Goal: Task Accomplishment & Management: Use online tool/utility

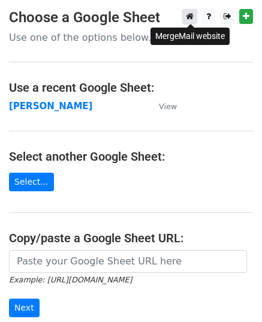
click at [193, 20] on icon at bounding box center [190, 16] width 8 height 8
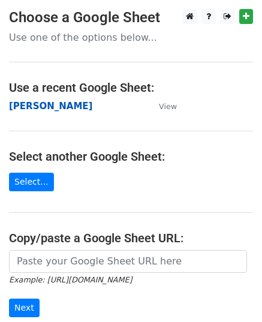
click at [22, 104] on strong "[PERSON_NAME]" at bounding box center [50, 106] width 83 height 11
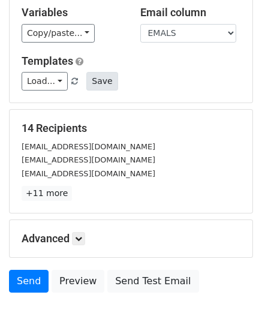
scroll to position [60, 0]
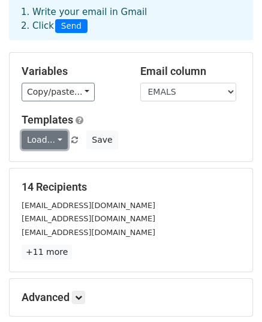
click at [50, 143] on link "Load..." at bounding box center [45, 140] width 46 height 19
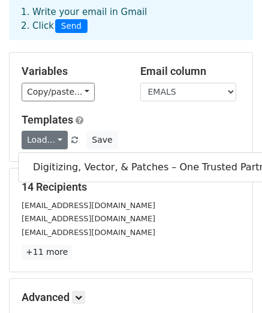
click at [131, 119] on h5 "Templates" at bounding box center [131, 119] width 219 height 13
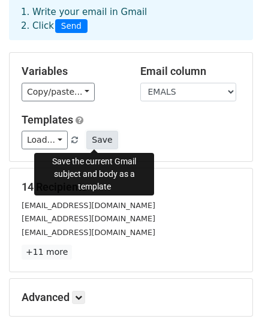
click at [89, 142] on button "Save" at bounding box center [101, 140] width 31 height 19
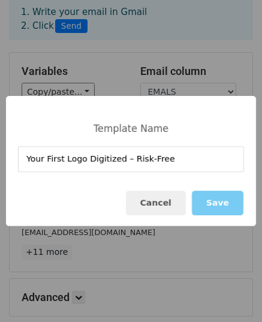
type input "Your First Logo Digitized – Risk-Free"
click at [214, 196] on button "Save" at bounding box center [217, 202] width 51 height 25
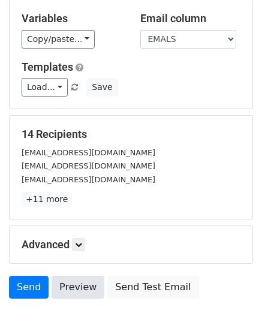
scroll to position [189, 0]
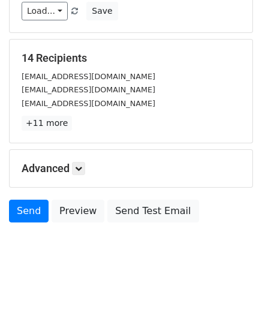
click at [74, 165] on h5 "Advanced" at bounding box center [131, 168] width 219 height 13
click at [81, 170] on link at bounding box center [78, 168] width 13 height 13
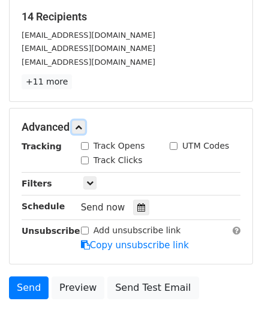
scroll to position [249, 0]
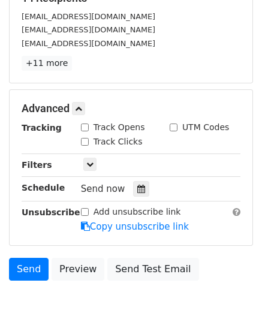
click at [83, 128] on input "Track Opens" at bounding box center [85, 127] width 8 height 8
checkbox input "true"
click at [86, 138] on input "Track Clicks" at bounding box center [85, 142] width 8 height 8
checkbox input "true"
click at [172, 126] on input "UTM Codes" at bounding box center [173, 127] width 8 height 8
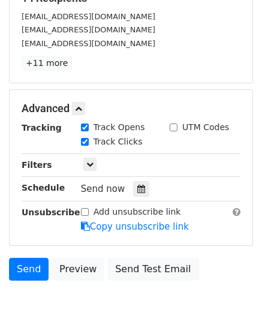
checkbox input "true"
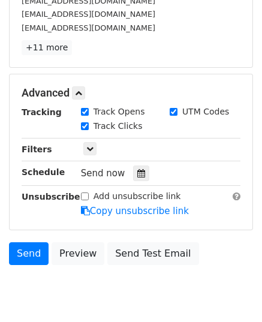
scroll to position [246, 0]
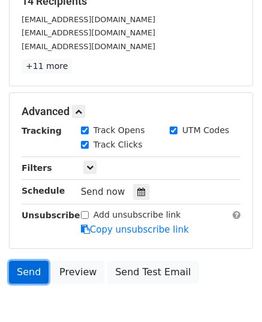
click at [34, 266] on link "Send" at bounding box center [29, 271] width 40 height 23
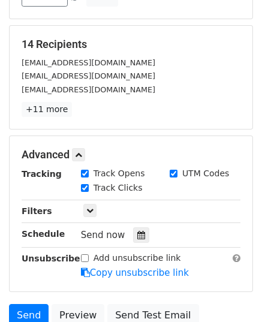
scroll to position [305, 0]
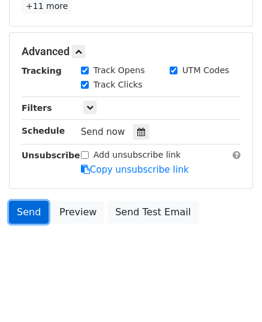
click at [26, 214] on link "Send" at bounding box center [29, 212] width 40 height 23
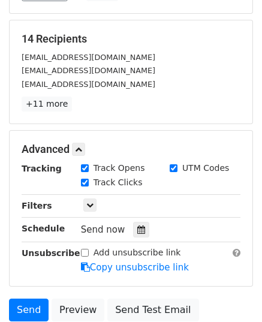
scroll to position [66, 0]
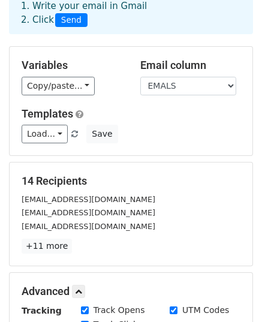
click at [170, 95] on div "Variables Copy/paste... {{EMALS}} Email column EMALS Templates Load... Your Fir…" at bounding box center [131, 101] width 243 height 108
click at [174, 90] on select "EMALS" at bounding box center [188, 86] width 96 height 19
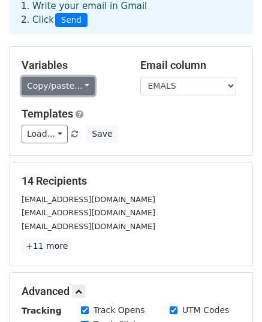
click at [70, 80] on link "Copy/paste..." at bounding box center [58, 86] width 73 height 19
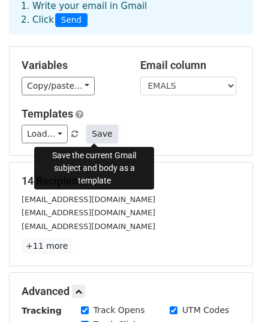
click at [98, 135] on button "Save" at bounding box center [101, 134] width 31 height 19
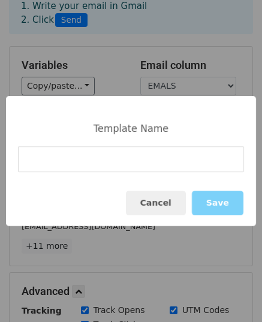
click at [98, 240] on div "Template Name Cancel Save" at bounding box center [131, 161] width 262 height 322
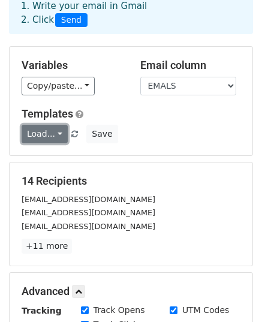
click at [59, 130] on link "Load..." at bounding box center [45, 134] width 46 height 19
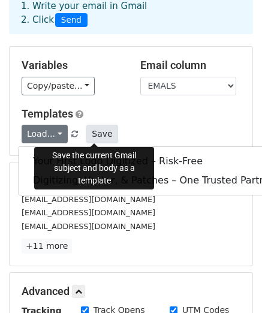
click at [92, 130] on button "Save" at bounding box center [101, 134] width 31 height 19
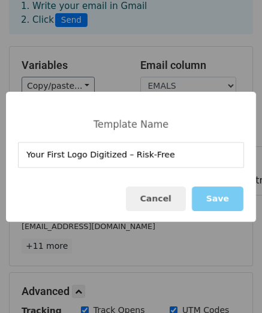
type input "Your First Logo Digitized – Risk-Free"
click at [219, 199] on button "Save" at bounding box center [217, 198] width 51 height 25
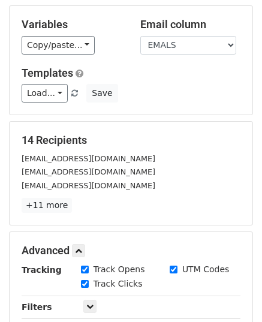
scroll to position [126, 0]
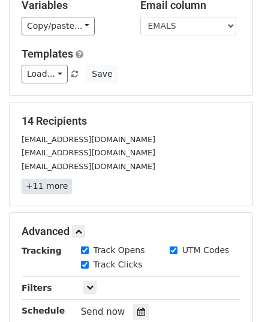
click at [53, 181] on link "+11 more" at bounding box center [47, 185] width 50 height 15
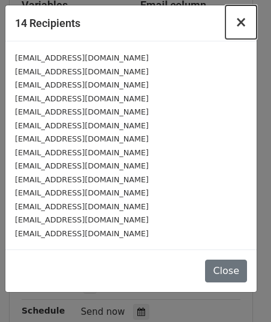
click at [244, 23] on span "×" at bounding box center [241, 22] width 12 height 17
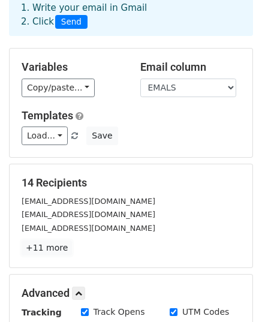
scroll to position [0, 0]
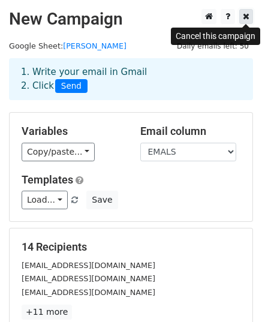
click at [244, 13] on icon at bounding box center [246, 16] width 7 height 8
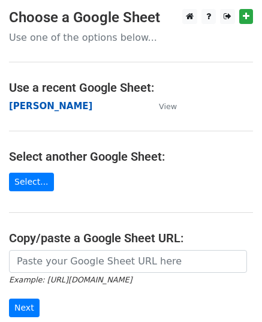
click at [31, 107] on strong "[PERSON_NAME]" at bounding box center [50, 106] width 83 height 11
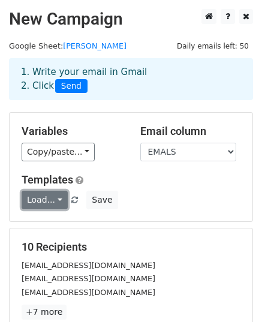
click at [49, 201] on link "Load..." at bounding box center [45, 199] width 46 height 19
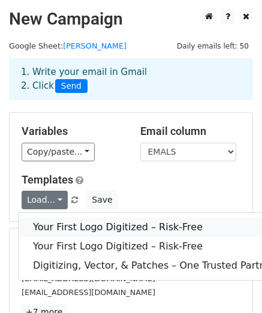
click at [96, 230] on link "Your First Logo Digitized – Risk-Free" at bounding box center [156, 226] width 274 height 19
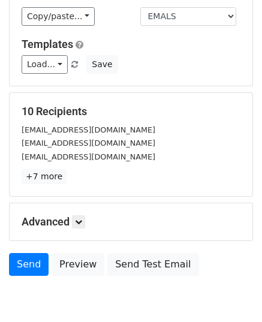
scroll to position [189, 0]
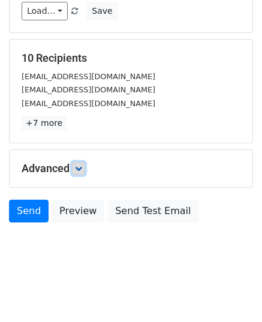
click at [78, 170] on link at bounding box center [78, 168] width 13 height 13
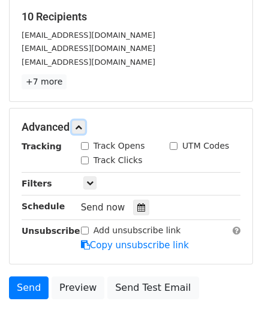
scroll to position [249, 0]
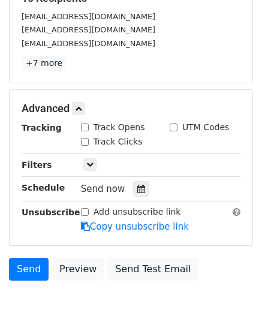
drag, startPoint x: 83, startPoint y: 128, endPoint x: 84, endPoint y: 138, distance: 10.9
click at [84, 128] on input "Track Opens" at bounding box center [85, 127] width 8 height 8
checkbox input "true"
click at [84, 139] on input "Track Clicks" at bounding box center [85, 142] width 8 height 8
checkbox input "true"
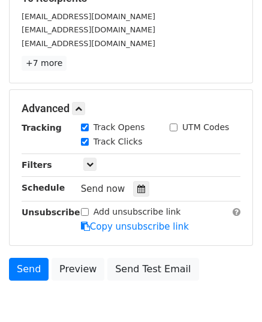
click at [174, 126] on input "UTM Codes" at bounding box center [173, 127] width 8 height 8
checkbox input "true"
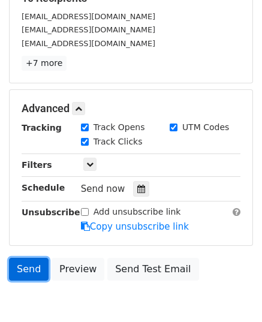
click at [34, 263] on link "Send" at bounding box center [29, 268] width 40 height 23
